Goal: Task Accomplishment & Management: Use online tool/utility

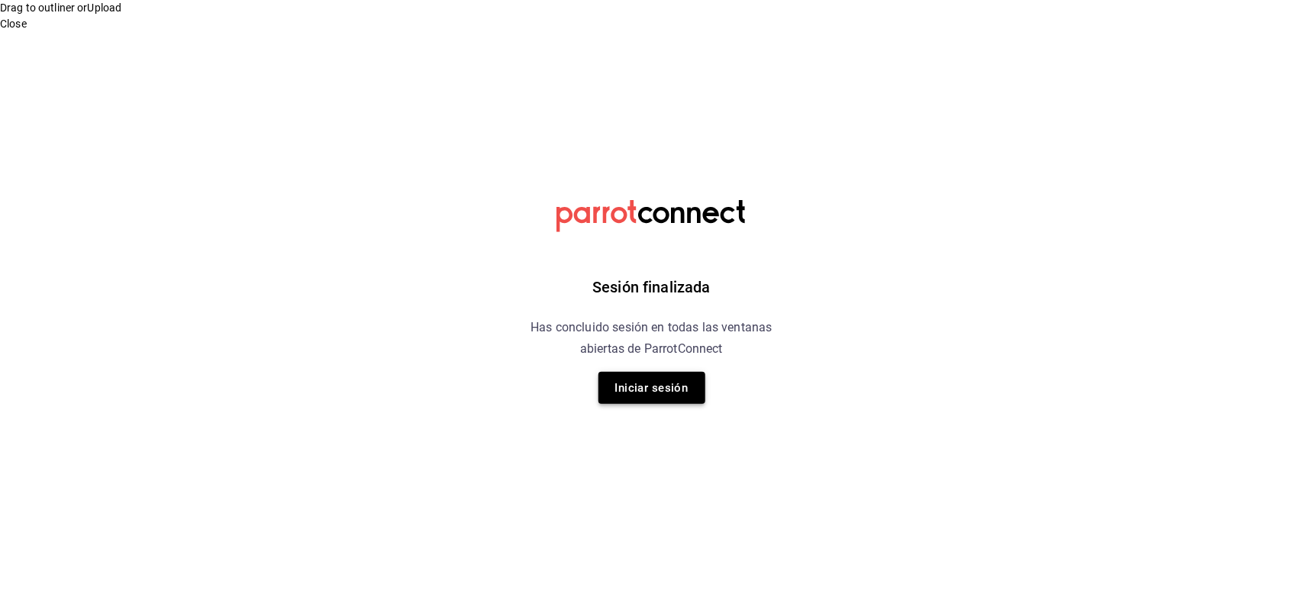
click at [654, 402] on button "Iniciar sesión" at bounding box center [652, 388] width 107 height 32
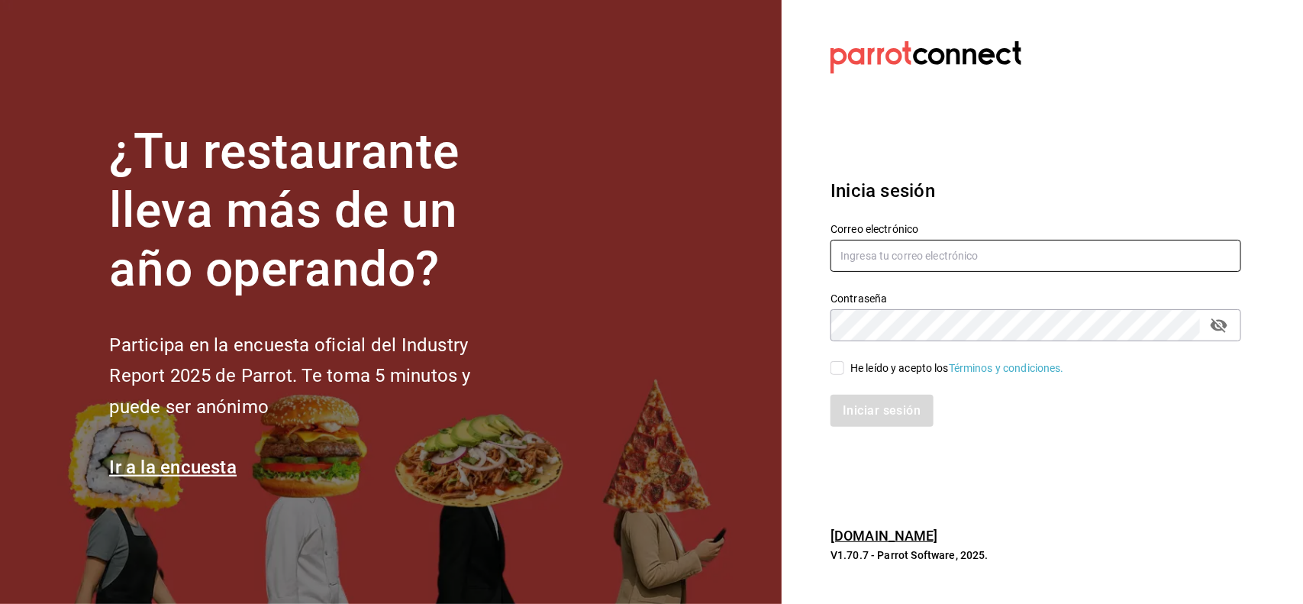
type input "[PERSON_NAME][EMAIL_ADDRESS][DOMAIN_NAME]"
click at [847, 373] on span "He leído y acepto los Términos y condiciones." at bounding box center [954, 368] width 220 height 16
click at [844, 373] on input "He leído y acepto los Términos y condiciones." at bounding box center [838, 368] width 14 height 14
checkbox input "true"
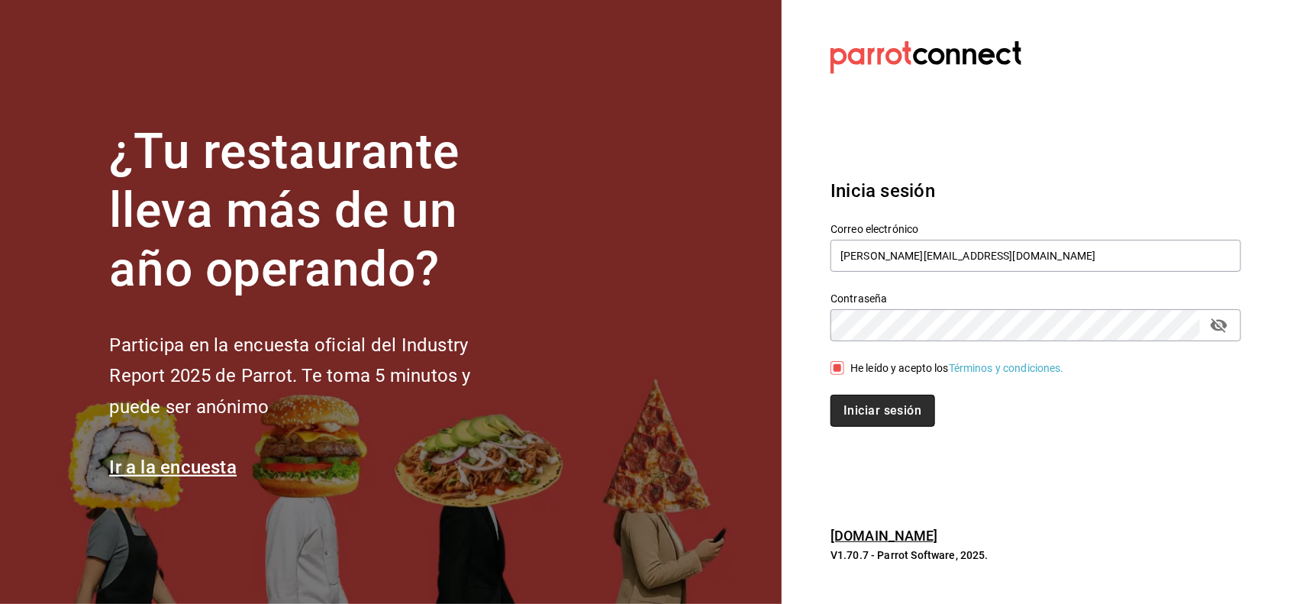
click at [909, 414] on button "Iniciar sesión" at bounding box center [883, 411] width 104 height 32
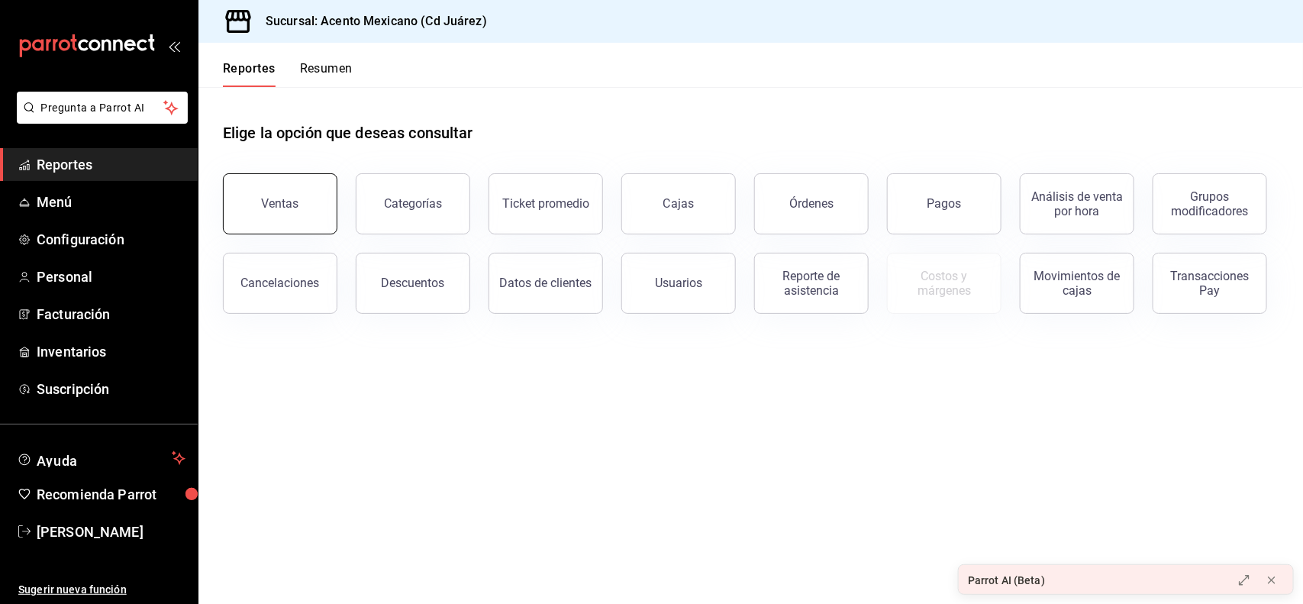
click at [294, 191] on button "Ventas" at bounding box center [280, 203] width 115 height 61
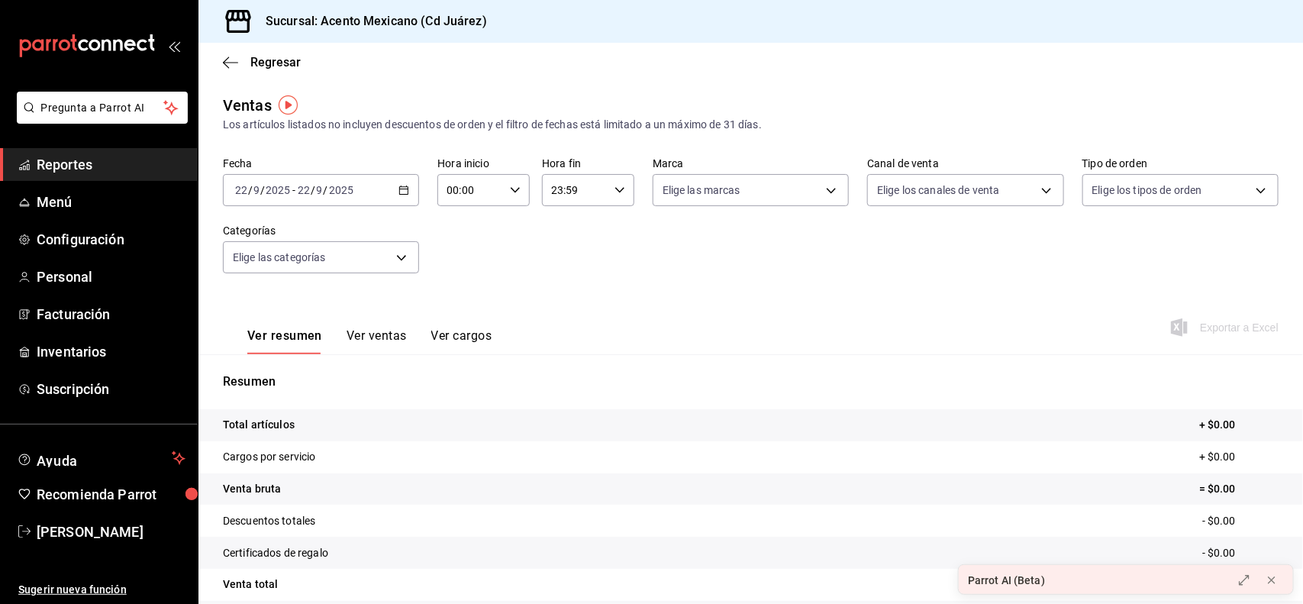
click at [399, 195] on icon "button" at bounding box center [404, 190] width 11 height 11
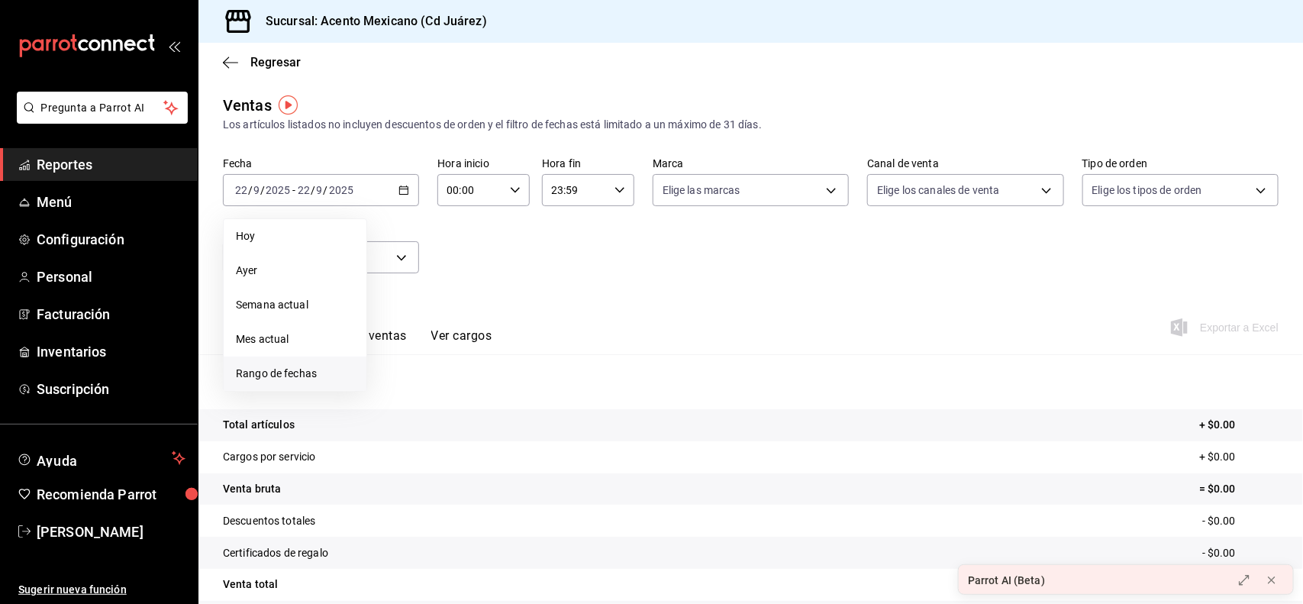
click at [313, 380] on span "Rango de fechas" at bounding box center [295, 374] width 118 height 16
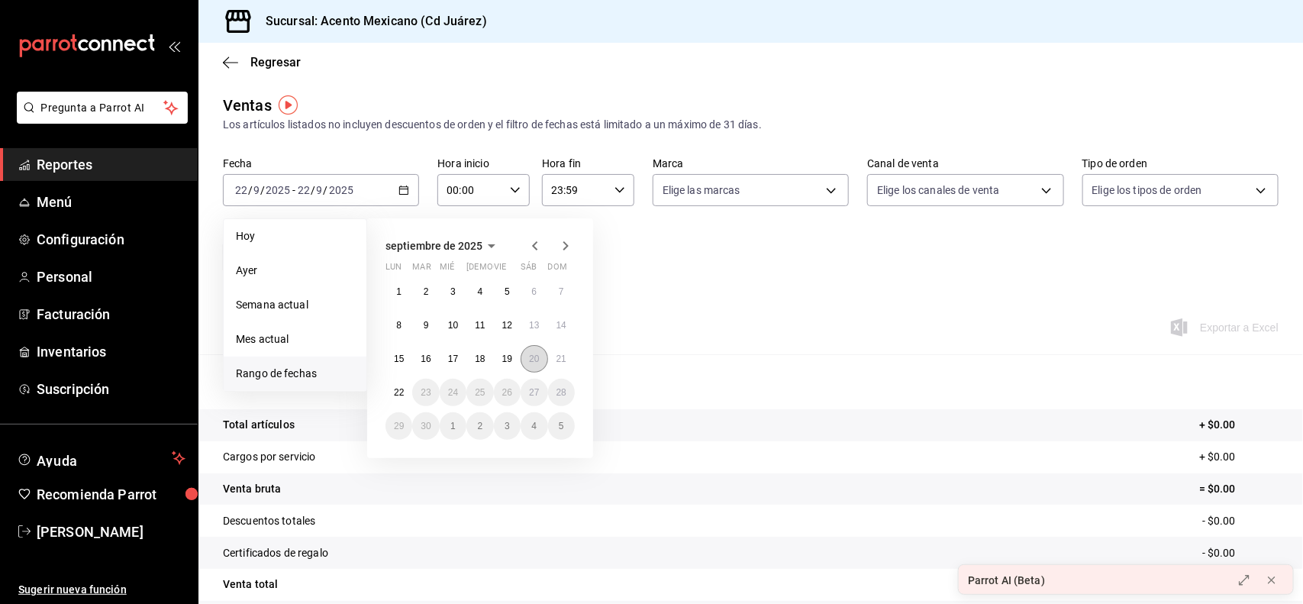
click at [529, 357] on abbr "20" at bounding box center [534, 358] width 10 height 11
click at [558, 359] on abbr "21" at bounding box center [562, 358] width 10 height 11
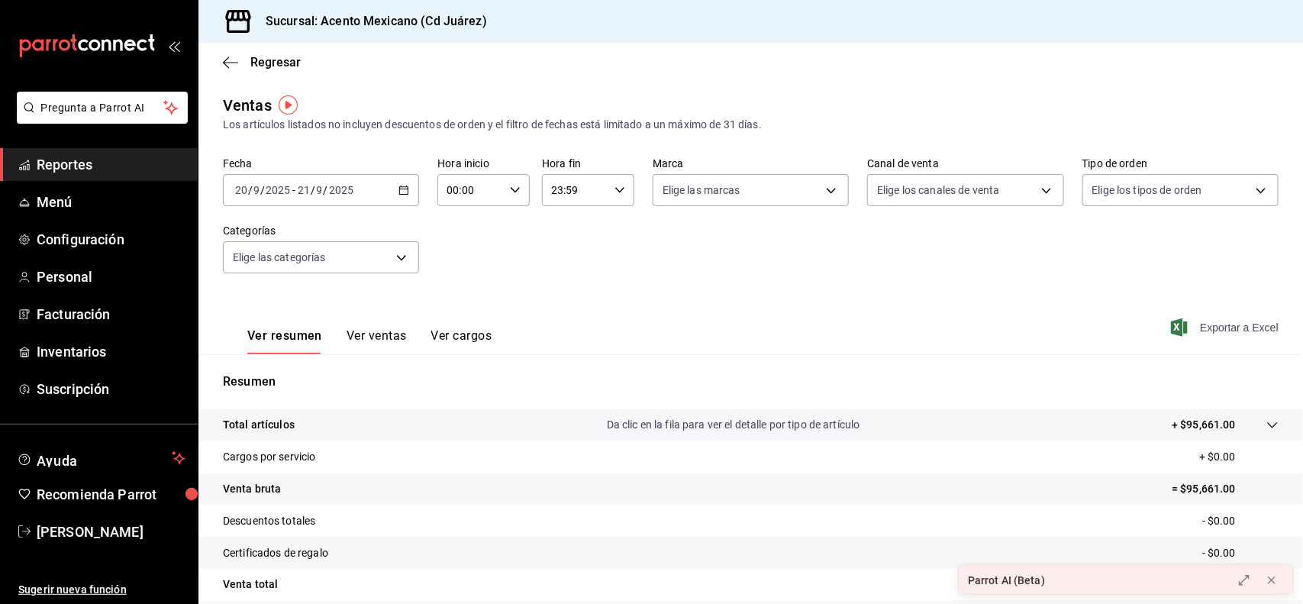
click at [1199, 330] on span "Exportar a Excel" at bounding box center [1226, 327] width 105 height 18
click at [382, 337] on button "Ver ventas" at bounding box center [377, 341] width 60 height 26
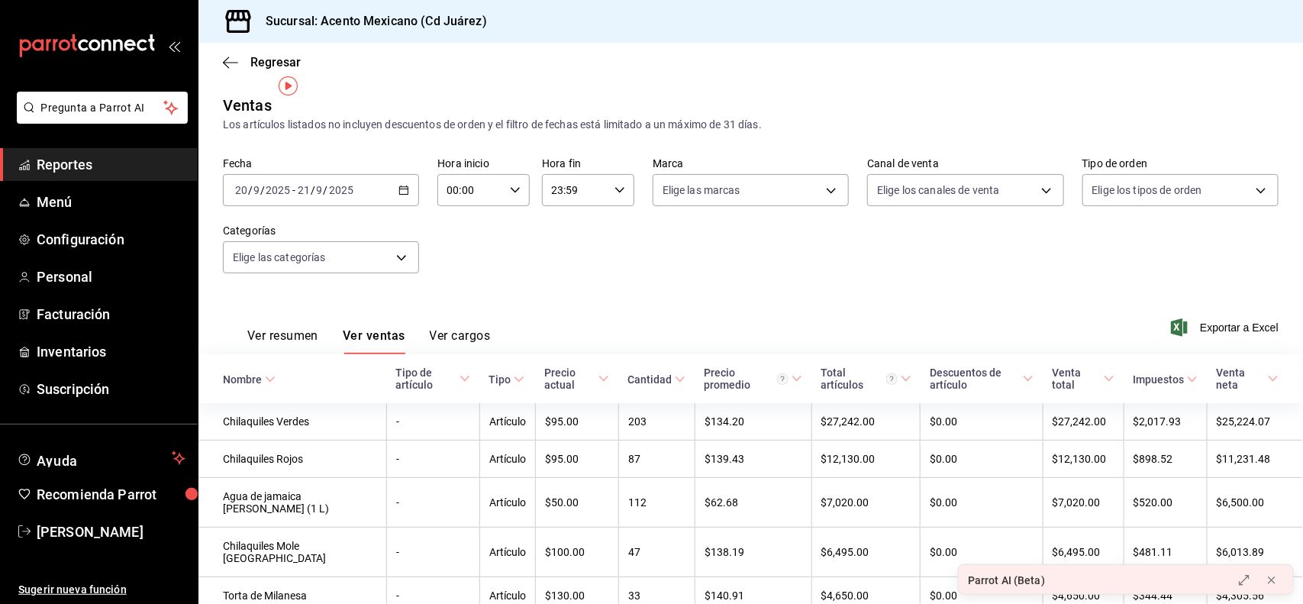
scroll to position [19, 0]
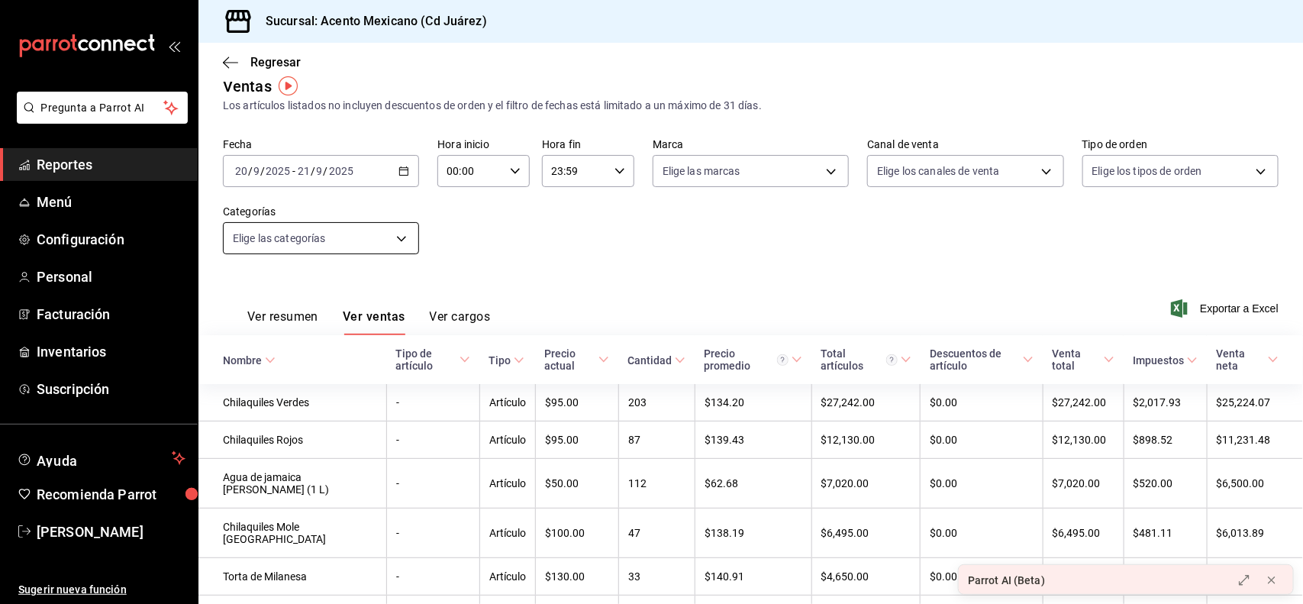
click at [399, 240] on body "Pregunta a Parrot AI Reportes Menú Configuración Personal Facturación Inventari…" at bounding box center [651, 318] width 1303 height 636
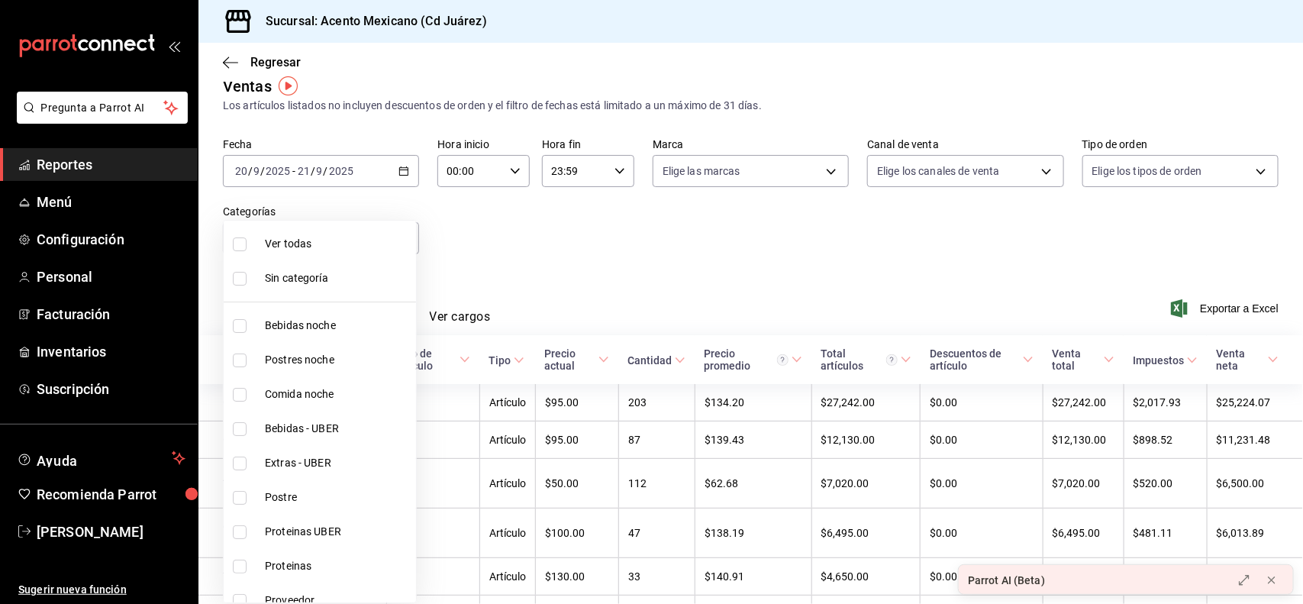
click at [315, 389] on span "Comida noche" at bounding box center [337, 394] width 145 height 16
type input "1037a125-a903-4d56-a4a1-669053f80e55"
checkbox input "true"
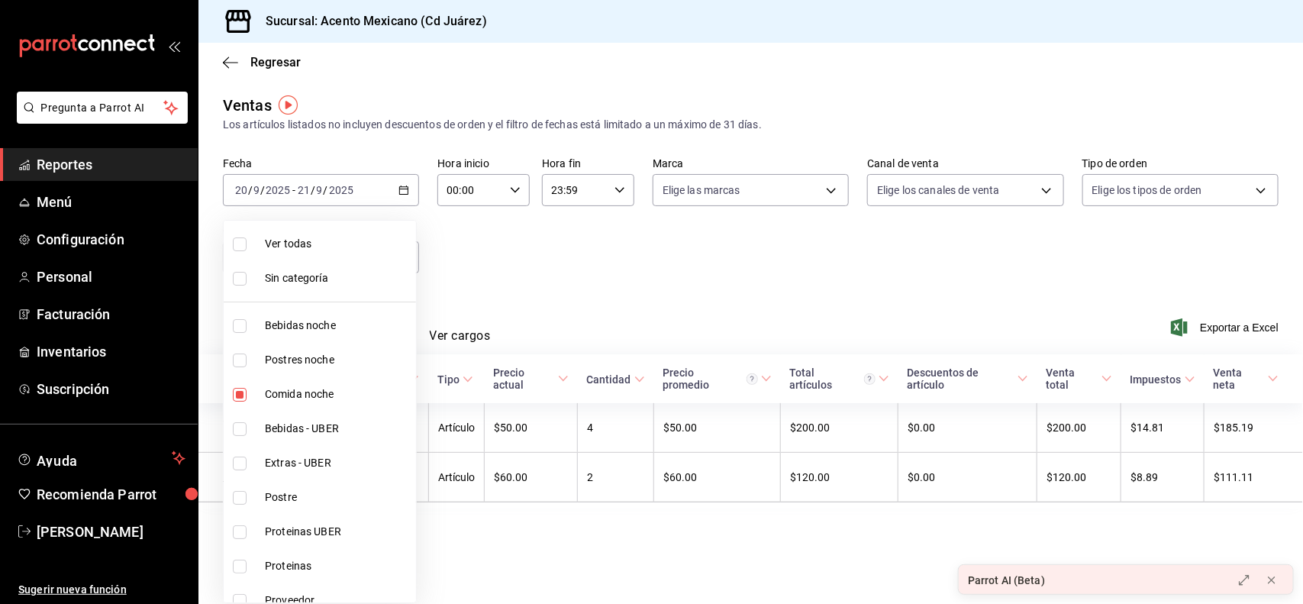
click at [749, 287] on div at bounding box center [651, 302] width 1303 height 604
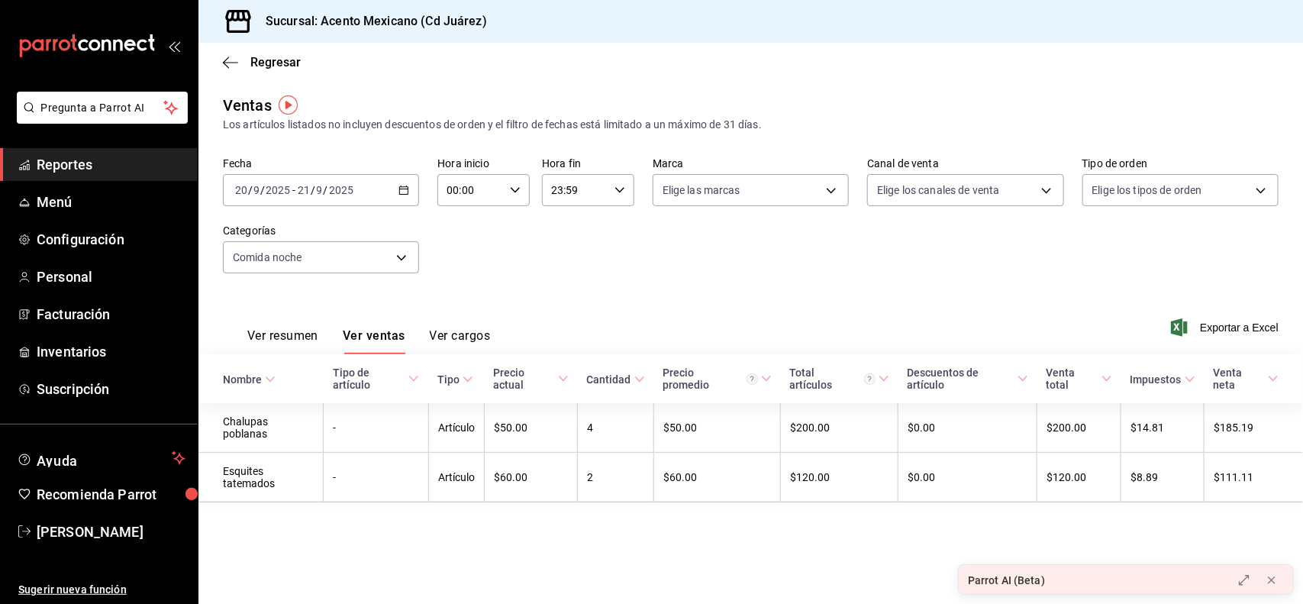
click at [405, 193] on \(Stroke\) "button" at bounding box center [403, 190] width 9 height 8
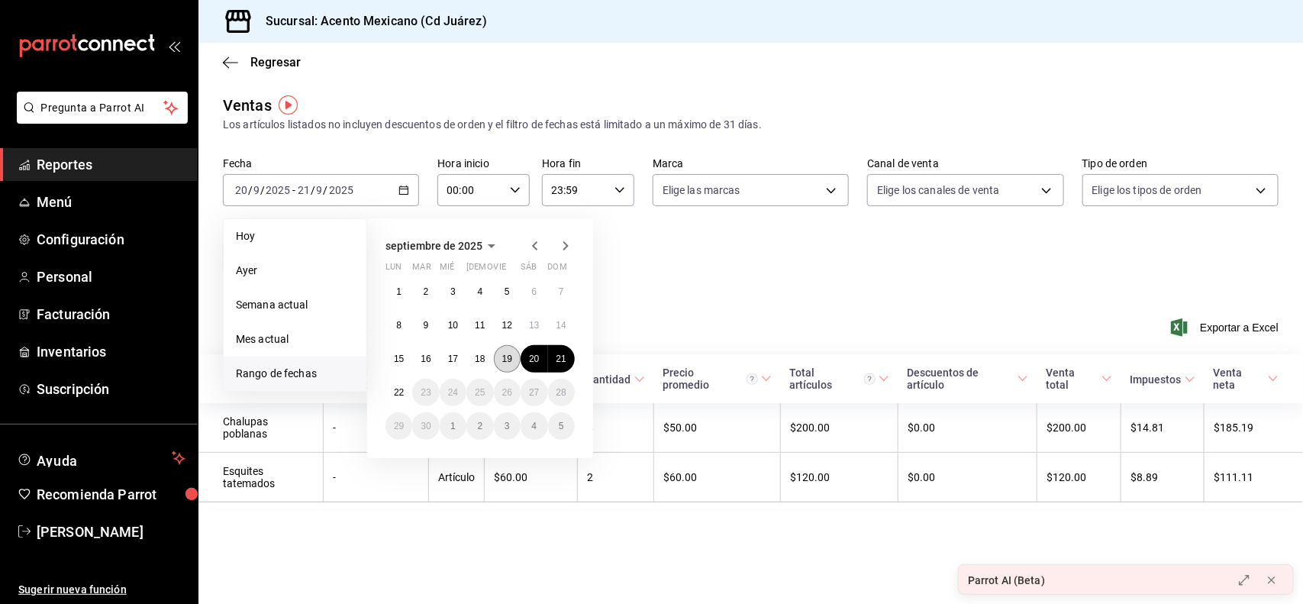
click at [504, 359] on abbr "19" at bounding box center [507, 358] width 10 height 11
click at [558, 357] on abbr "21" at bounding box center [562, 358] width 10 height 11
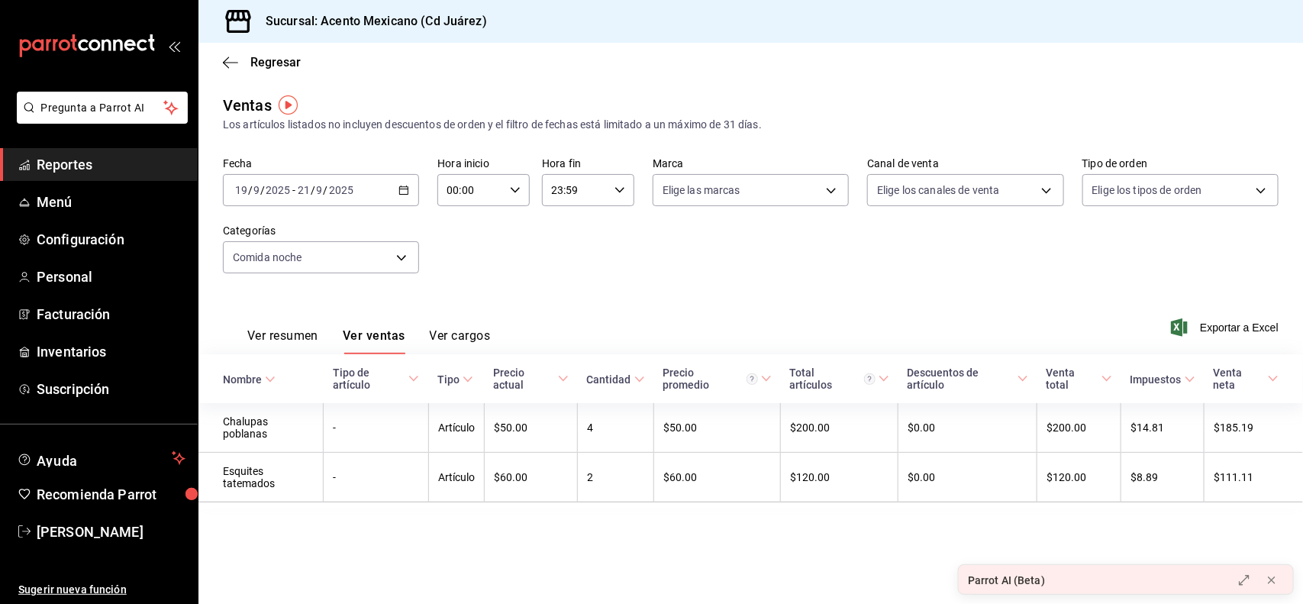
click at [662, 272] on div "Fecha 2025-09-19 19 / 9 / 2025 - 2025-09-21 21 / 9 / 2025 Hora inicio 00:00 Hor…" at bounding box center [751, 224] width 1056 height 134
click at [402, 186] on icon "button" at bounding box center [404, 190] width 11 height 11
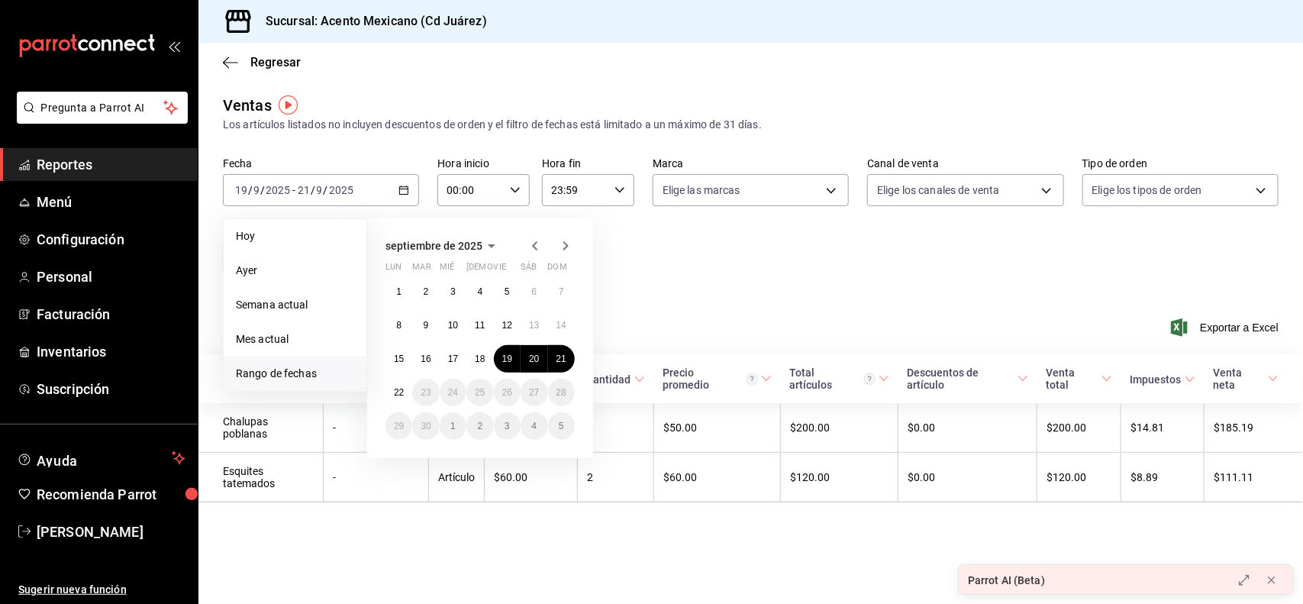
click at [304, 366] on span "Rango de fechas" at bounding box center [295, 374] width 118 height 16
click at [531, 243] on icon "button" at bounding box center [535, 246] width 18 height 18
click at [559, 292] on abbr "1" at bounding box center [561, 291] width 5 height 11
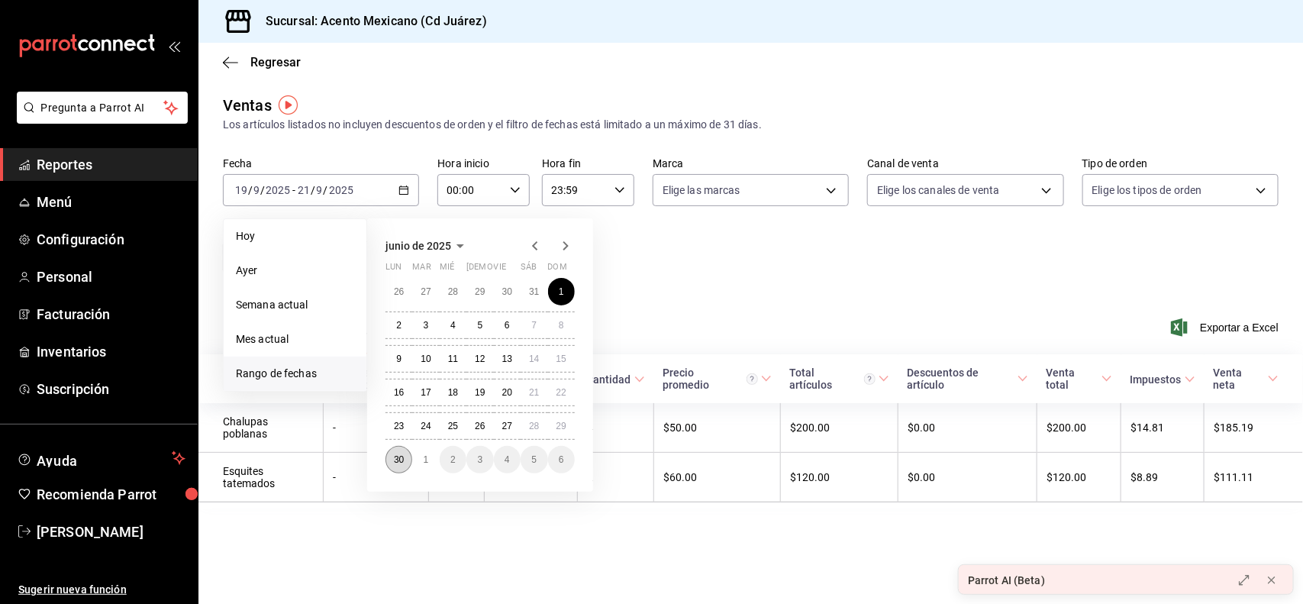
click at [399, 464] on button "30" at bounding box center [399, 459] width 27 height 27
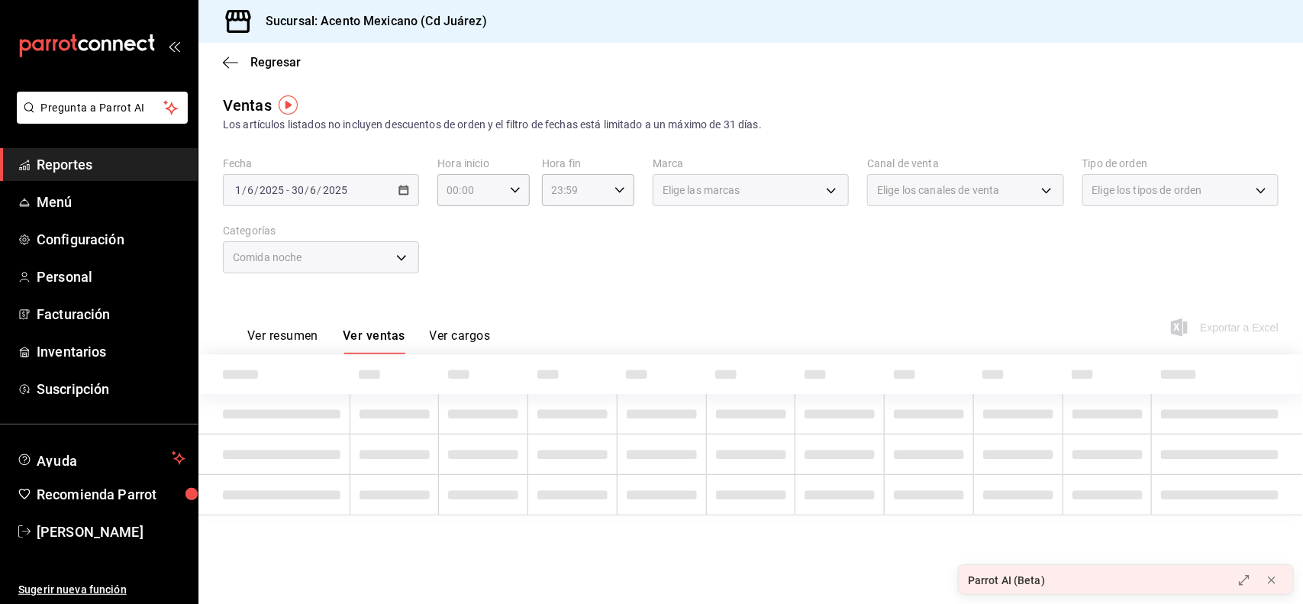
click at [405, 257] on div "Comida noche" at bounding box center [321, 257] width 196 height 32
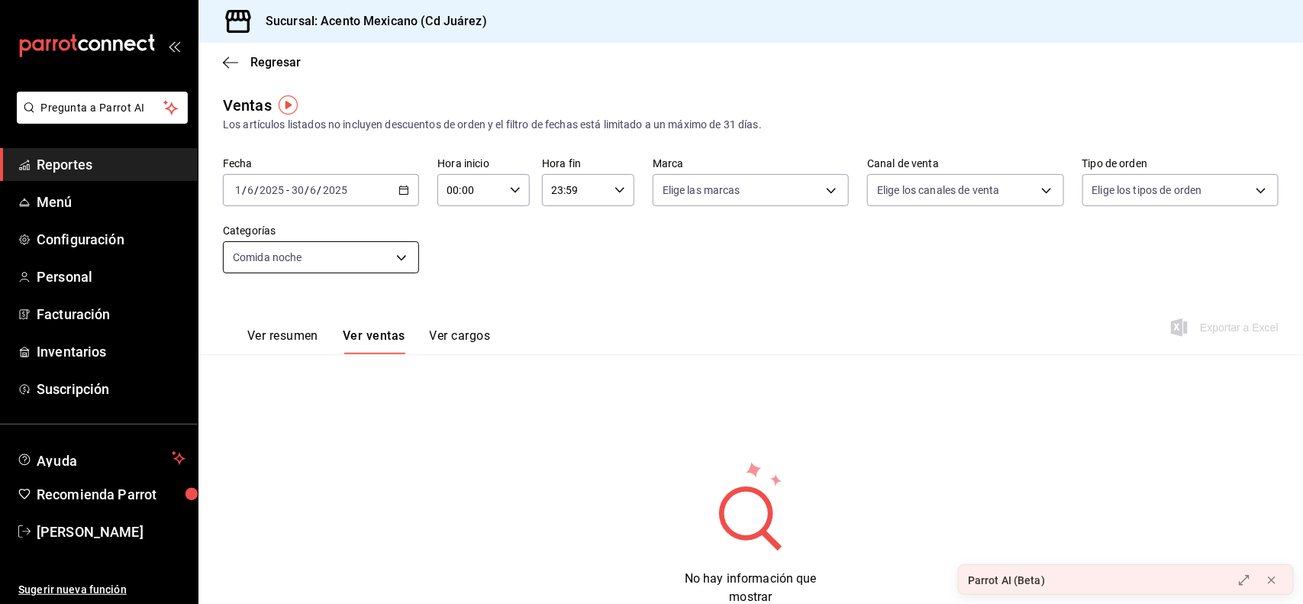
click at [405, 257] on body "Pregunta a Parrot AI Reportes Menú Configuración Personal Facturación Inventari…" at bounding box center [651, 318] width 1303 height 636
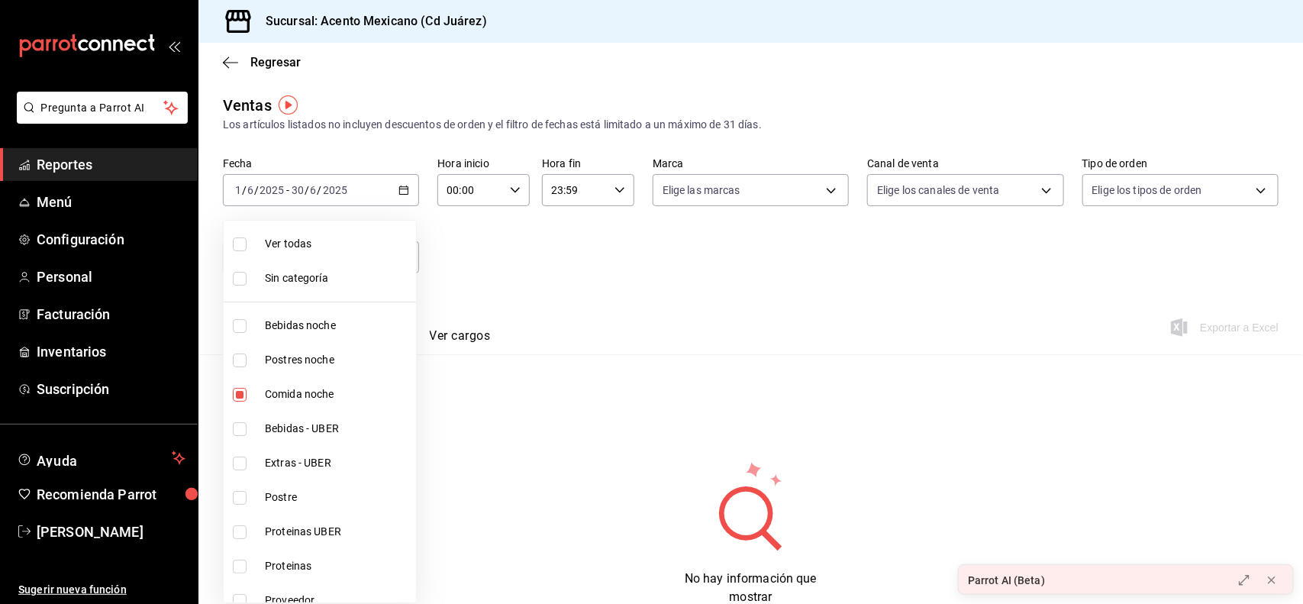
click at [318, 254] on li "Ver todas" at bounding box center [320, 244] width 192 height 34
type input "1ffe24c4-2c9d-4063-9d93-649516f54935,1aa3f060-fd7c-407d-813d-e1d672498896,1037a…"
checkbox input "true"
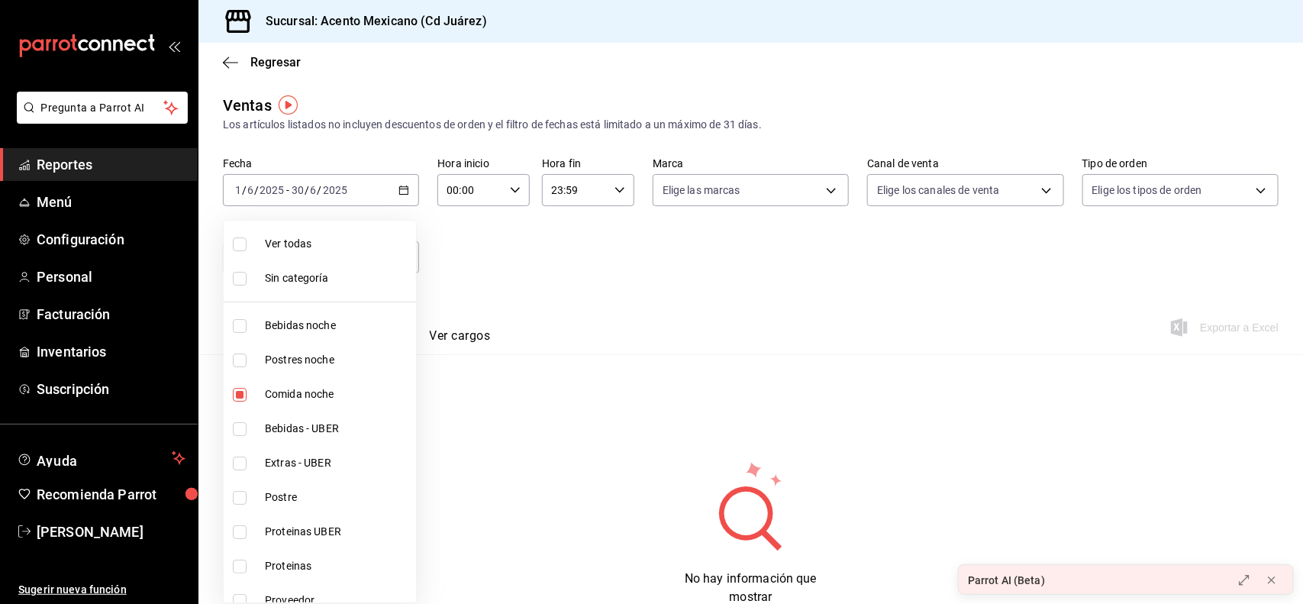
checkbox input "true"
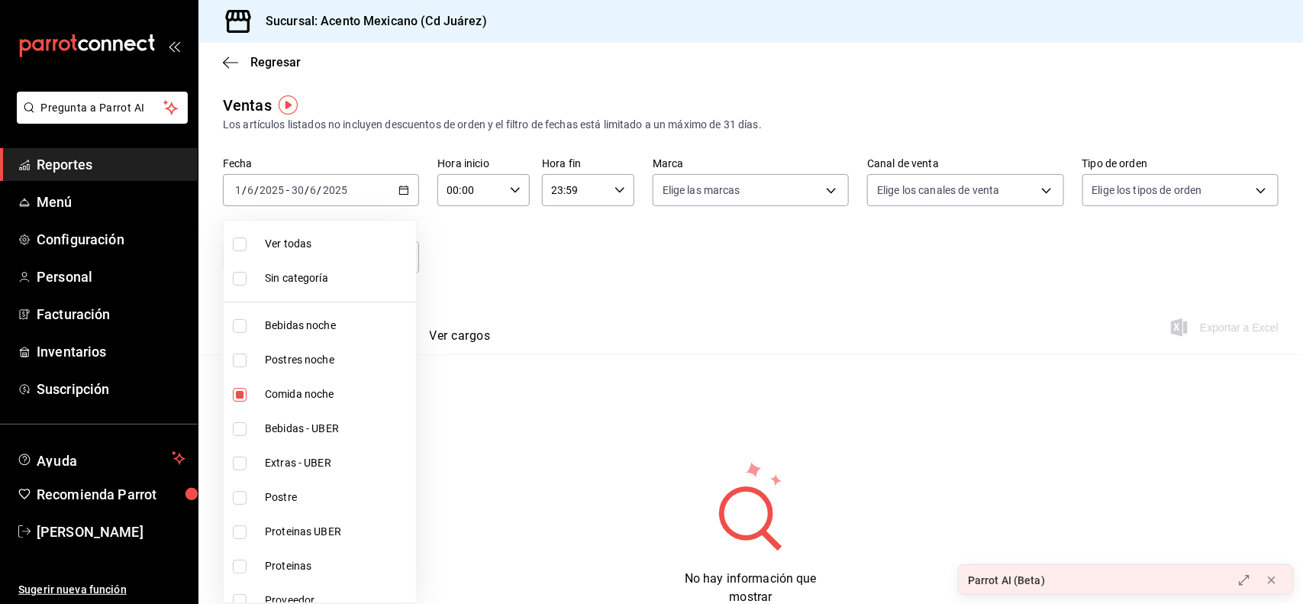
checkbox input "true"
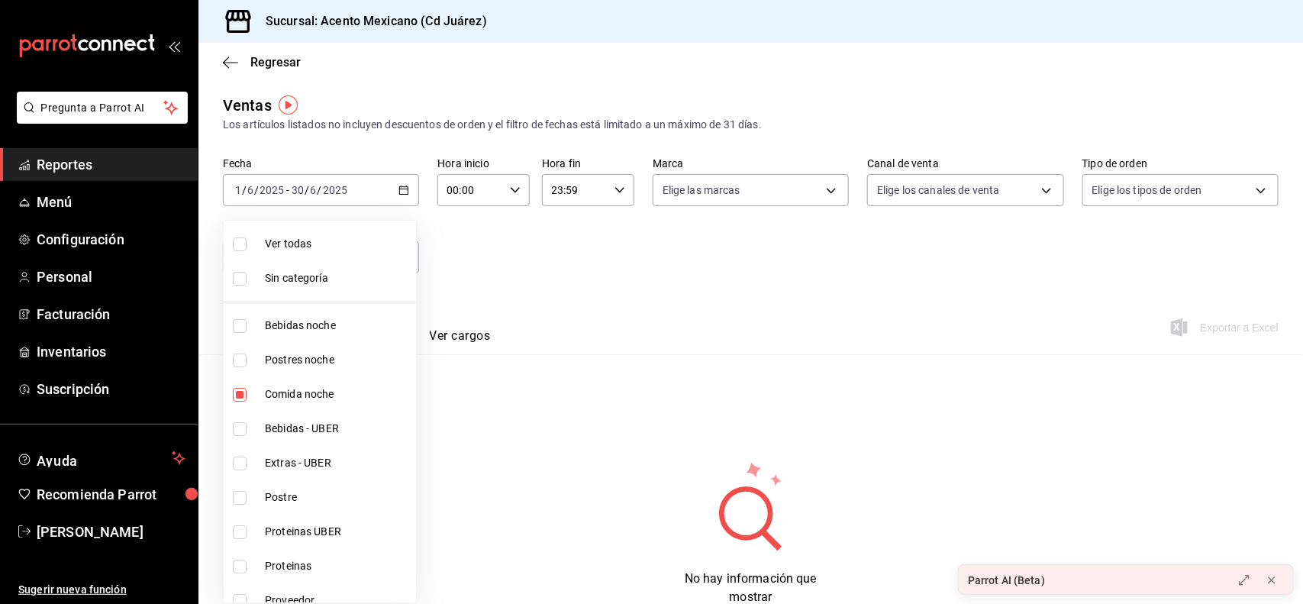
checkbox input "true"
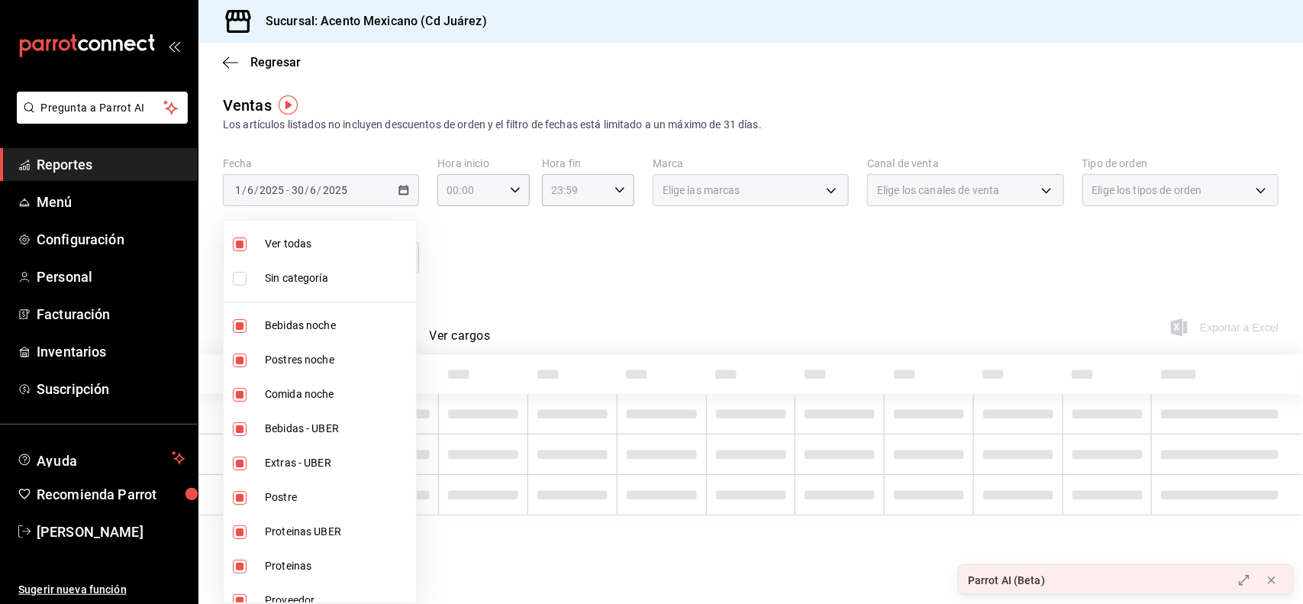
click at [328, 266] on li "Sin categoría" at bounding box center [320, 278] width 192 height 34
checkbox input "true"
click at [597, 300] on div at bounding box center [651, 302] width 1303 height 604
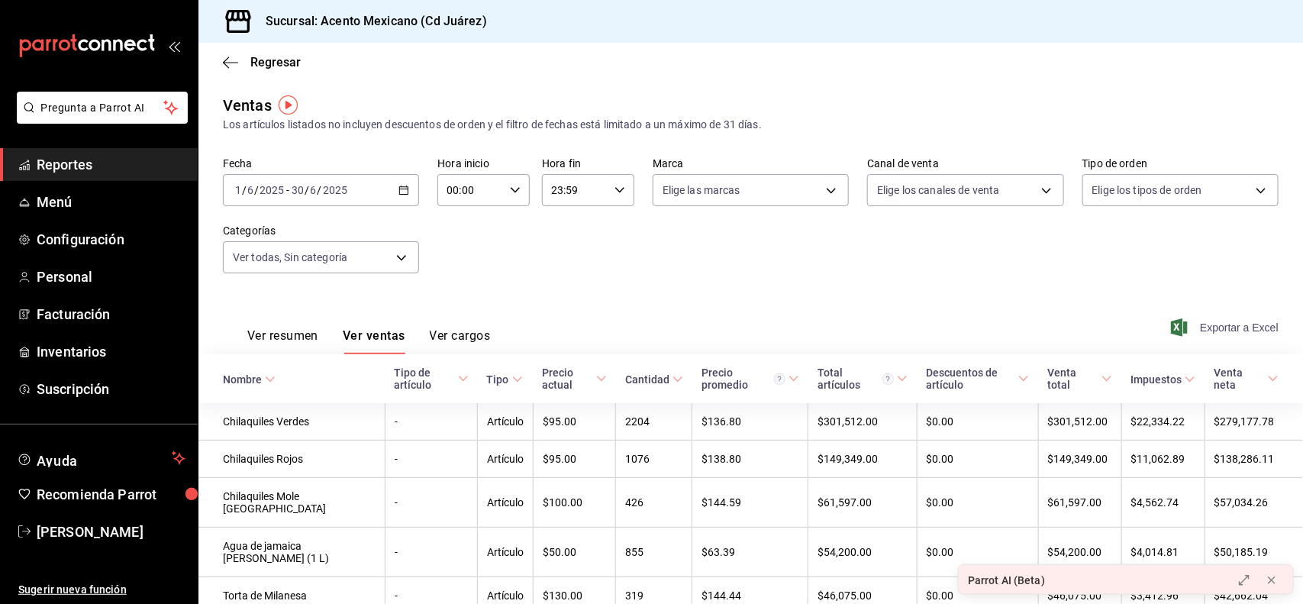
click at [1248, 329] on span "Exportar a Excel" at bounding box center [1226, 327] width 105 height 18
